Goal: Information Seeking & Learning: Learn about a topic

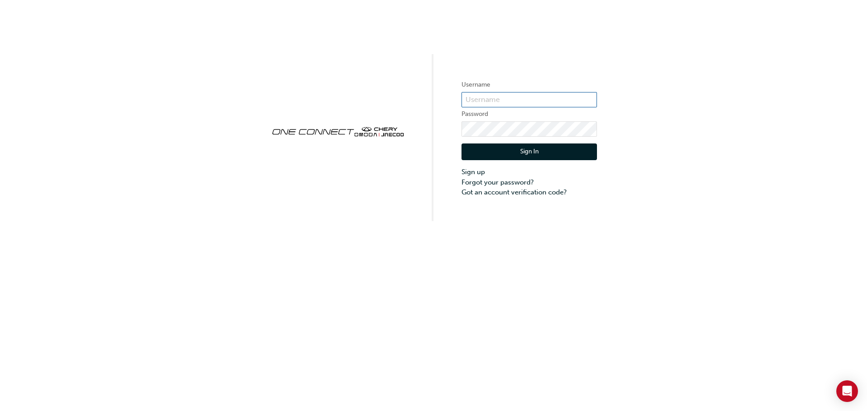
click at [515, 99] on input "text" at bounding box center [528, 99] width 135 height 15
type input "[EMAIL_ADDRESS][DOMAIN_NAME]"
click at [494, 149] on button "Sign In" at bounding box center [528, 152] width 135 height 17
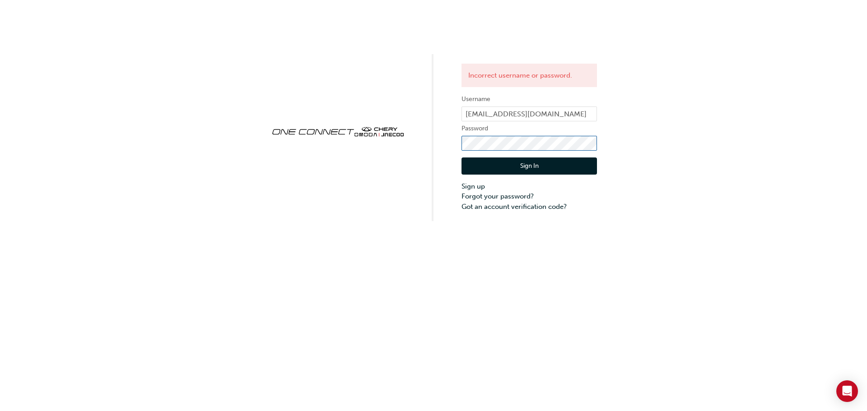
click at [436, 149] on div "Incorrect username or password. Username [EMAIL_ADDRESS][DOMAIN_NAME] Password …" at bounding box center [433, 110] width 867 height 221
click button "Sign In" at bounding box center [528, 166] width 135 height 17
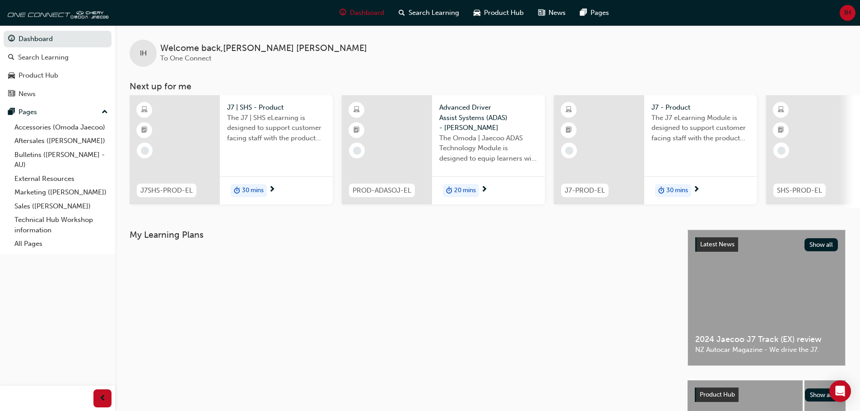
click at [847, 14] on span "IH" at bounding box center [847, 13] width 7 height 10
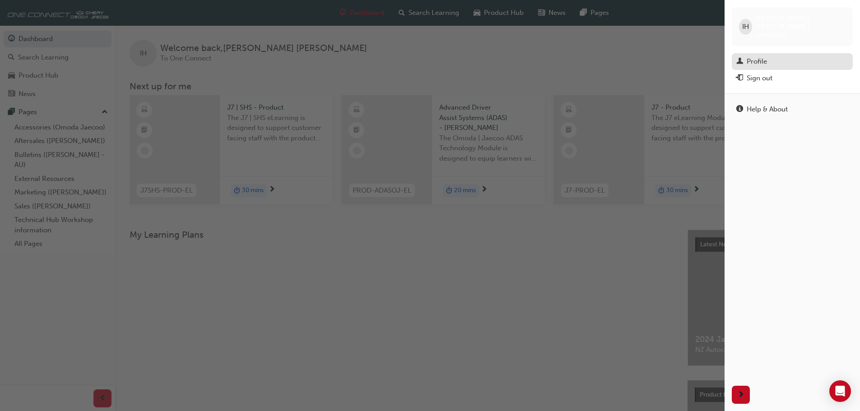
click at [766, 56] on div "Profile" at bounding box center [756, 61] width 20 height 10
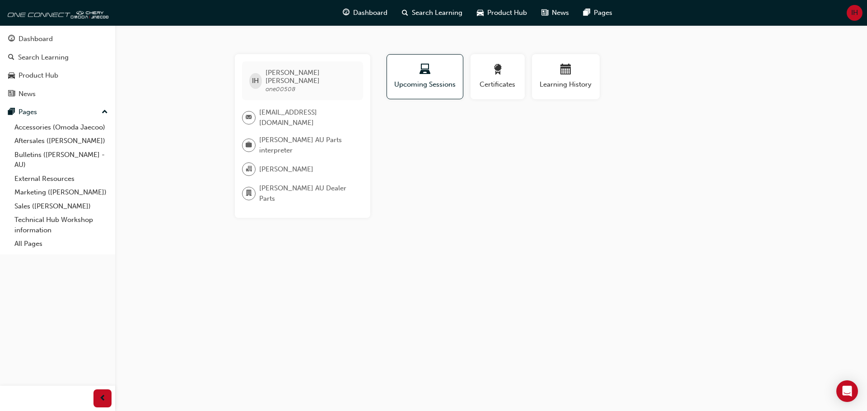
click at [295, 136] on span "[PERSON_NAME] AU Parts interpreter" at bounding box center [307, 145] width 97 height 20
click at [41, 70] on div "Product Hub" at bounding box center [57, 75] width 99 height 11
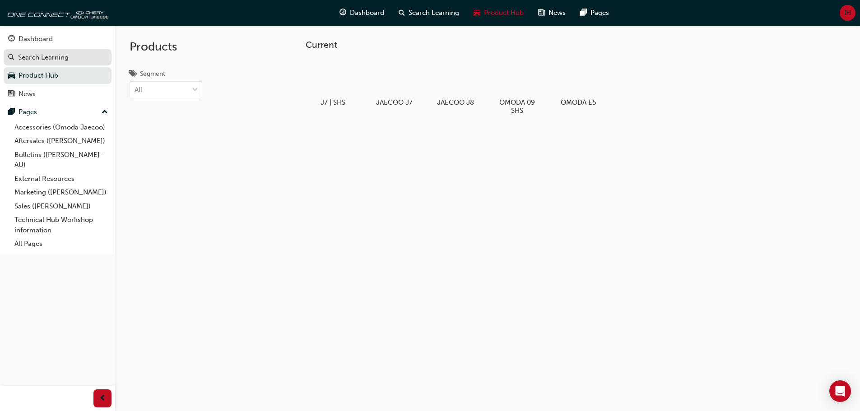
click at [33, 58] on div "Search Learning" at bounding box center [43, 57] width 51 height 10
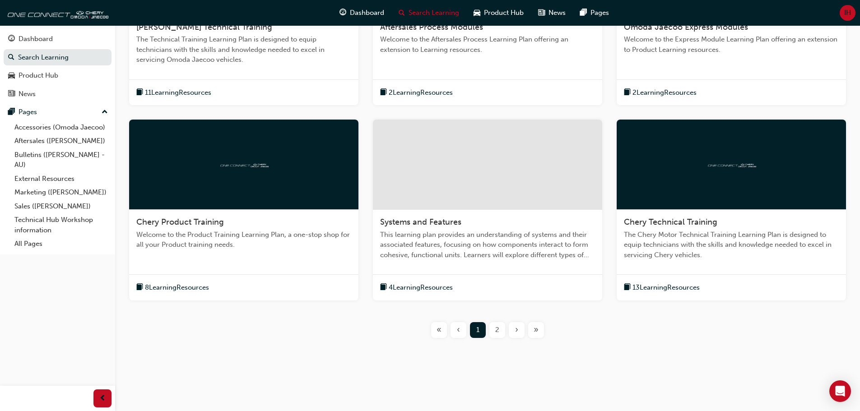
scroll to position [239, 0]
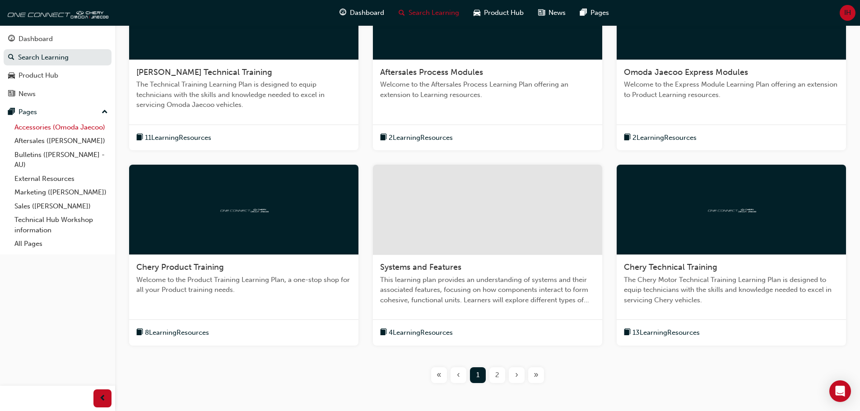
click at [34, 128] on link "Accessories (Omoda Jaecoo)" at bounding box center [61, 128] width 101 height 14
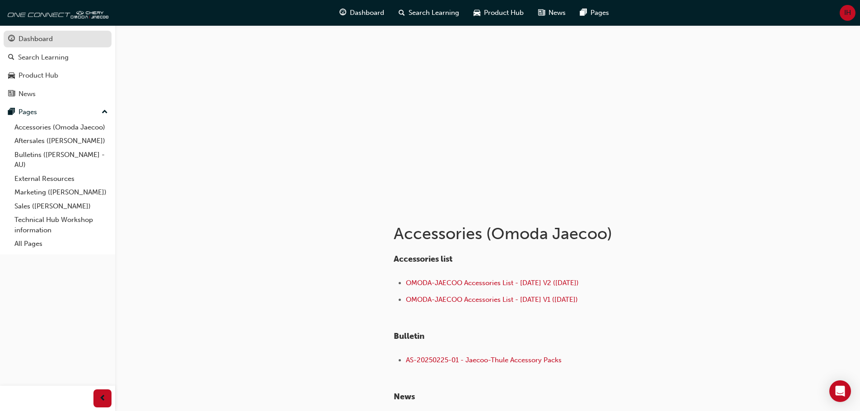
click at [37, 37] on div "Dashboard" at bounding box center [36, 39] width 34 height 10
